Goal: Information Seeking & Learning: Check status

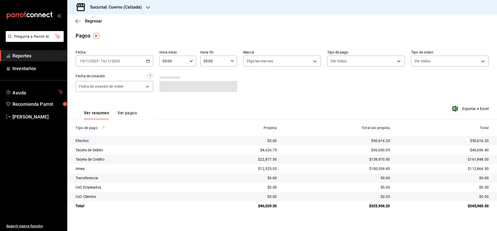
click at [108, 6] on h3 "Sucursal: Cuerno (Calzada)" at bounding box center [114, 7] width 56 height 6
click at [74, 34] on span "Clavadito (Calzada)" at bounding box center [87, 33] width 33 height 5
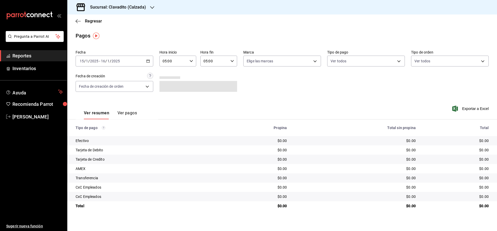
click at [150, 61] on div "[DATE] [DATE] - [DATE] [DATE]" at bounding box center [115, 61] width 78 height 11
click at [105, 136] on span "Rango de fechas" at bounding box center [100, 134] width 40 height 5
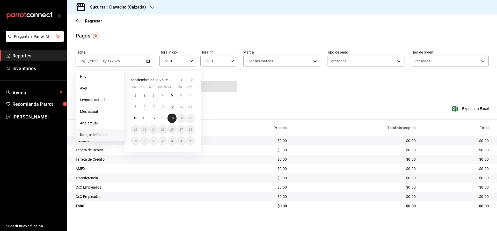
click at [174, 120] on button "19" at bounding box center [172, 118] width 9 height 9
click at [234, 112] on div "Ver resumen Ver pagos Exportar a Excel" at bounding box center [282, 111] width 430 height 27
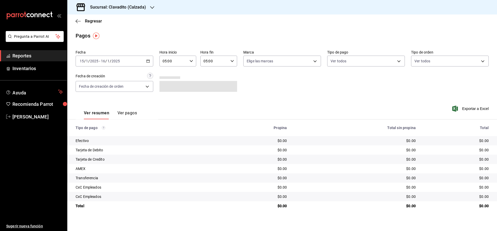
click at [50, 56] on span "Reportes" at bounding box center [37, 55] width 50 height 7
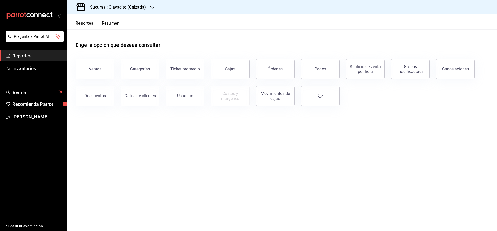
click at [94, 66] on button "Ventas" at bounding box center [95, 69] width 39 height 21
